Goal: Information Seeking & Learning: Check status

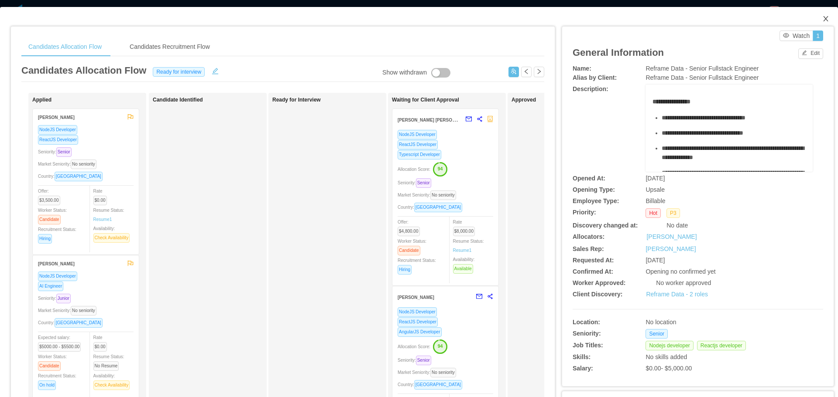
click at [821, 15] on span "Close" at bounding box center [825, 19] width 24 height 24
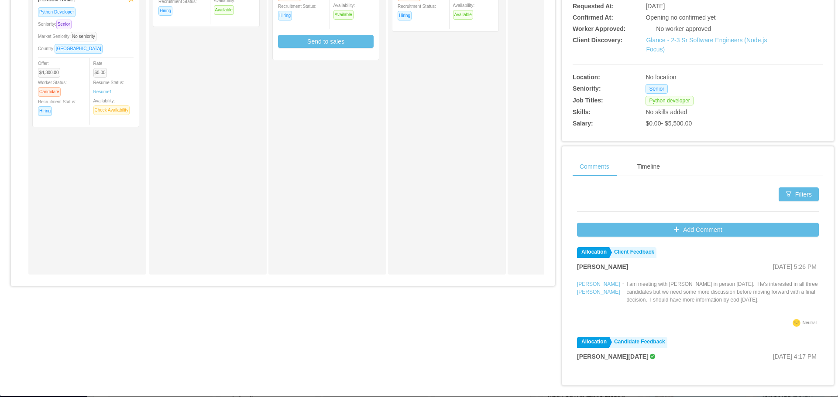
scroll to position [264, 0]
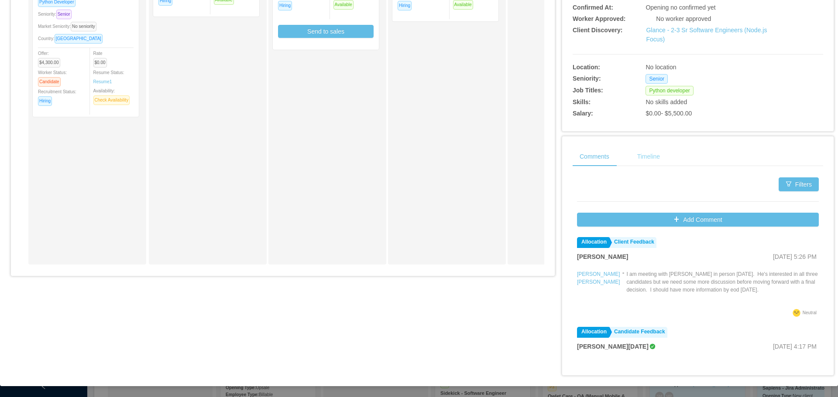
click at [642, 158] on div "Timeline" at bounding box center [648, 157] width 37 height 20
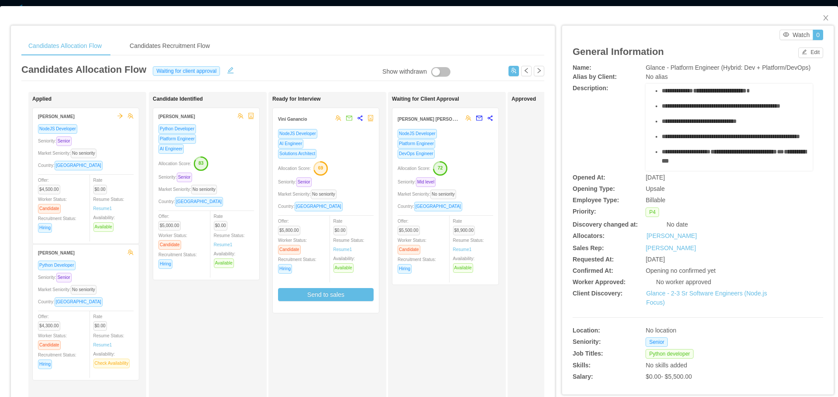
scroll to position [0, 0]
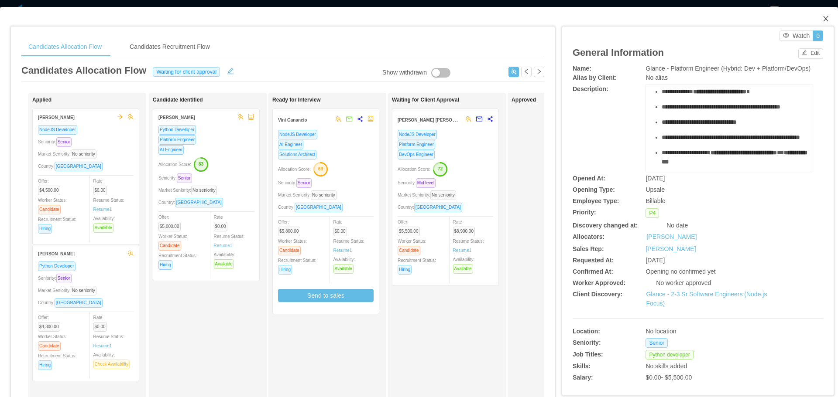
click at [822, 20] on icon "icon: close" at bounding box center [825, 18] width 7 height 7
